Goal: Task Accomplishment & Management: Use online tool/utility

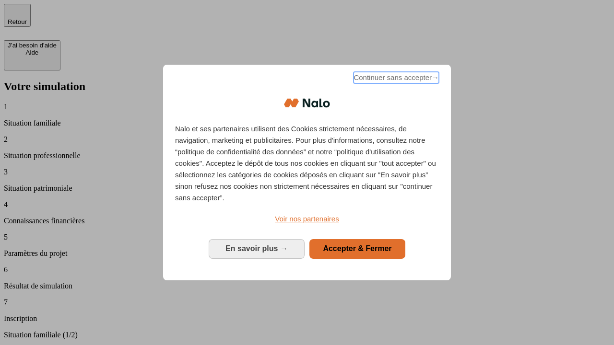
click at [395, 79] on span "Continuer sans accepter →" at bounding box center [395, 78] width 85 height 12
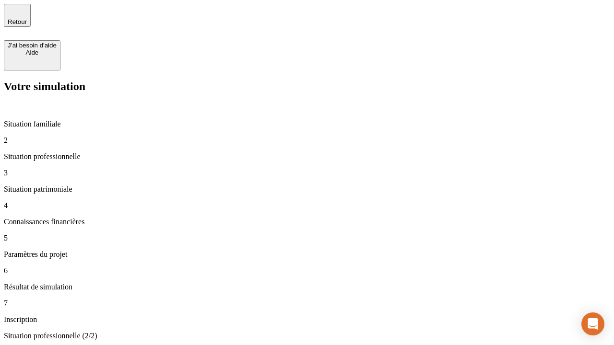
type input "30 000"
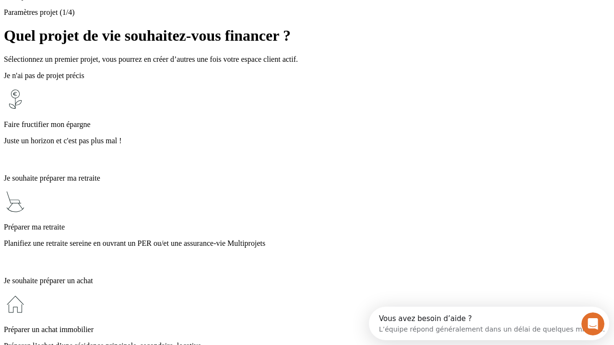
scroll to position [18, 0]
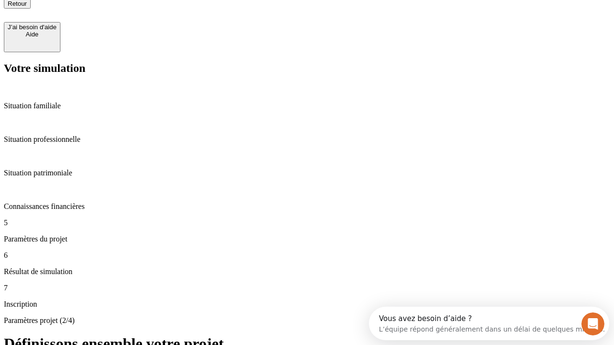
type input "25"
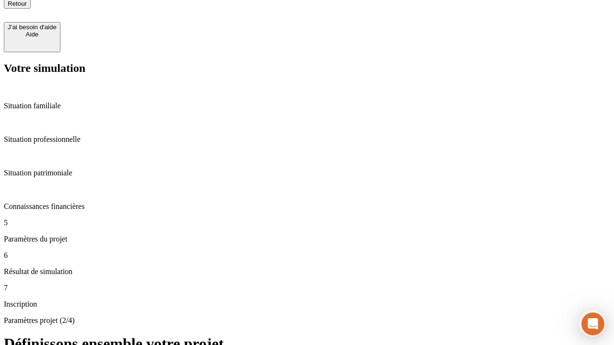
type input "1 000"
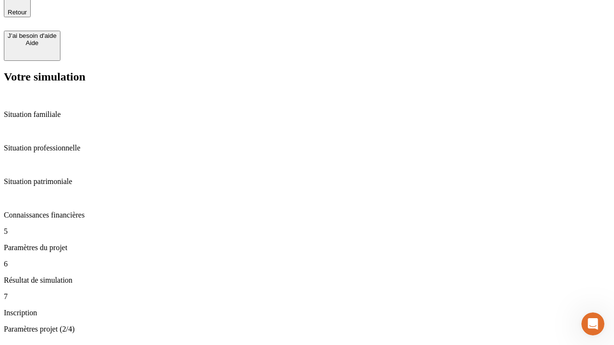
type input "640"
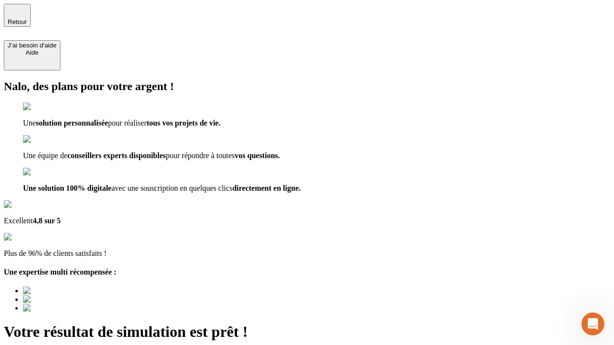
type input "[EMAIL_ADDRESS][PERSON_NAME][DOMAIN_NAME]"
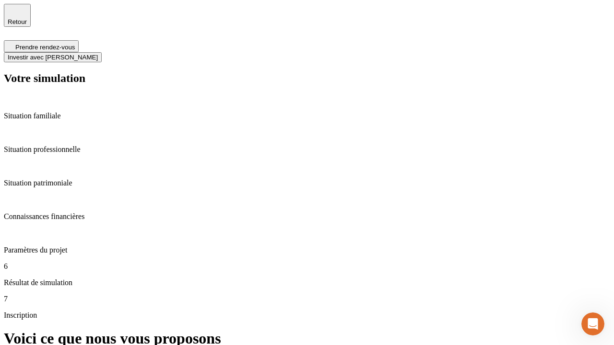
click at [98, 54] on span "Investir avec [PERSON_NAME]" at bounding box center [53, 57] width 90 height 7
